Goal: Navigation & Orientation: Find specific page/section

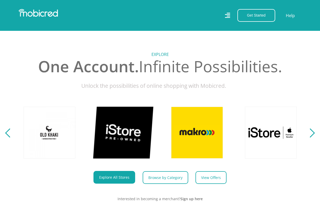
scroll to position [181, 0]
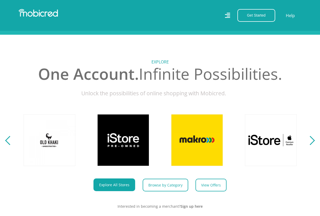
click at [307, 145] on div "Next" at bounding box center [310, 140] width 9 height 9
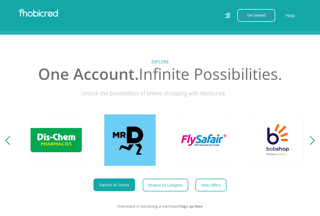
scroll to position [0, 665]
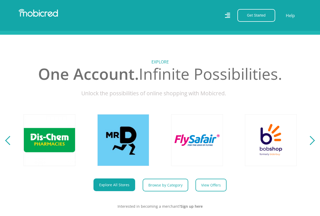
click at [307, 145] on div "Next" at bounding box center [310, 140] width 9 height 9
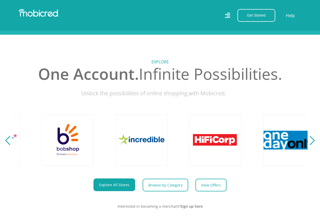
scroll to position [0, 960]
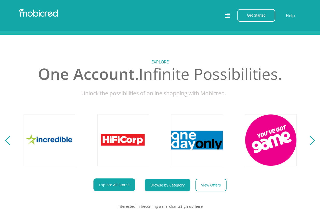
click at [171, 187] on link "Browse by Category" at bounding box center [168, 185] width 46 height 13
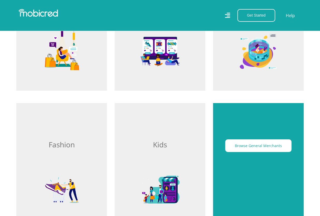
scroll to position [78, 0]
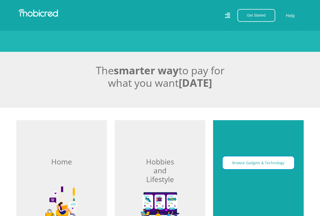
click at [273, 166] on button "Browse Gadgets & Technology" at bounding box center [259, 163] width 72 height 13
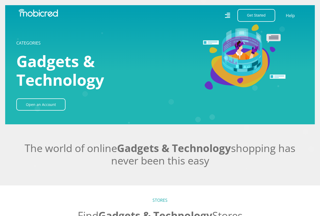
click at [228, 16] on icon at bounding box center [227, 15] width 5 height 5
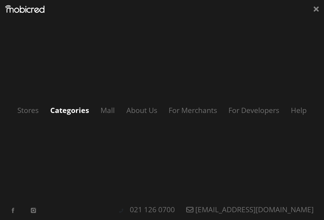
click at [75, 110] on link "Categories" at bounding box center [69, 110] width 49 height 10
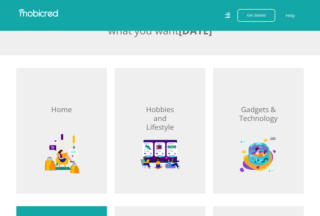
scroll to position [130, 0]
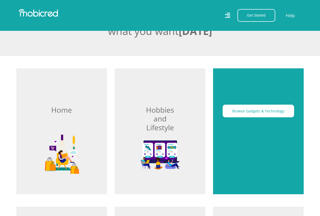
click at [257, 128] on div "Browse Gadgets & Technology" at bounding box center [258, 131] width 91 height 126
click at [252, 115] on button "Browse Gadgets & Technology" at bounding box center [259, 111] width 72 height 13
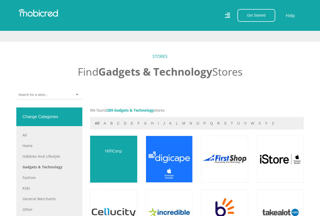
scroll to position [156, 0]
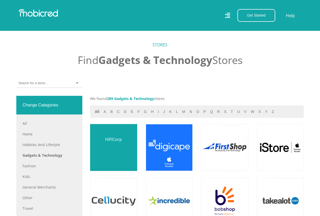
click at [126, 158] on link at bounding box center [113, 147] width 55 height 55
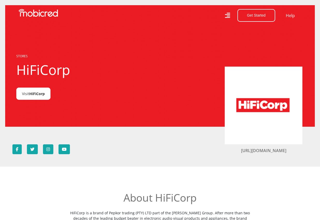
click at [37, 93] on span "HiFiCorp" at bounding box center [37, 93] width 16 height 5
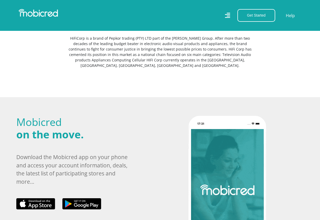
scroll to position [156, 0]
